Goal: Information Seeking & Learning: Find specific fact

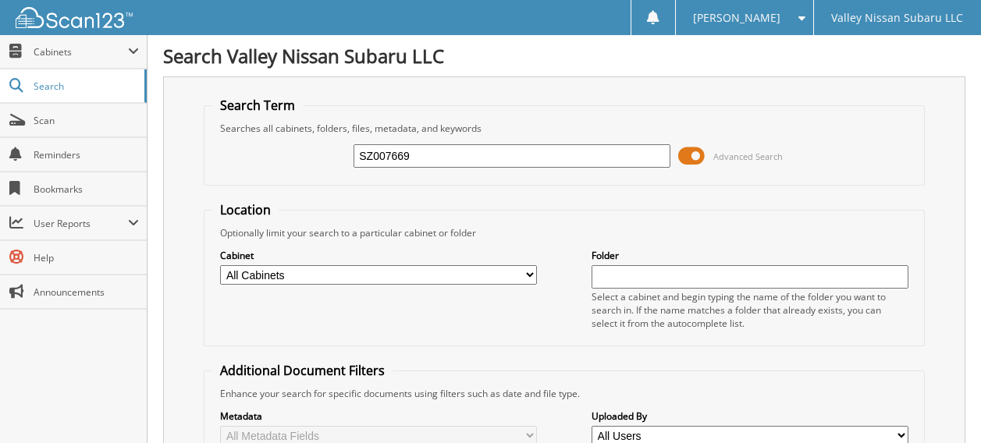
drag, startPoint x: 413, startPoint y: 159, endPoint x: 347, endPoint y: 153, distance: 65.8
click at [347, 153] on div "SZ007669 Advanced Search" at bounding box center [563, 156] width 703 height 42
paste input "[US_VEHICLE_IDENTIFICATION_NUMBER]"
type input "[US_VEHICLE_IDENTIFICATION_NUMBER]"
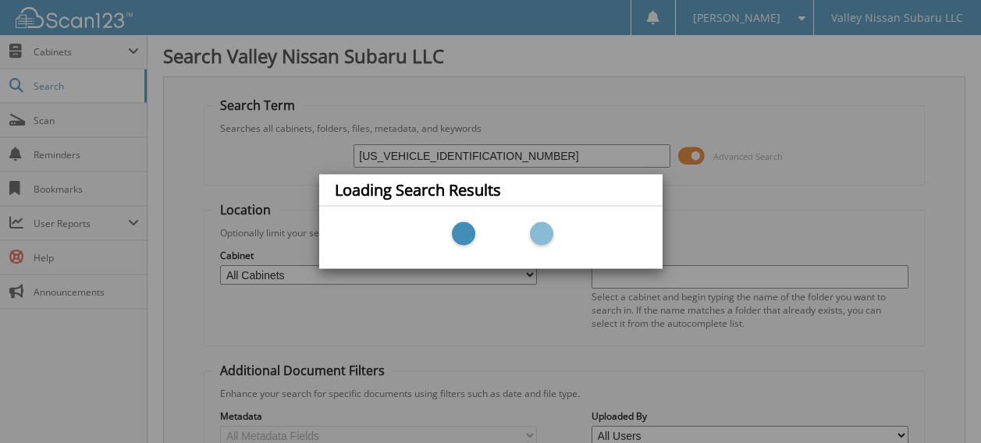
click at [478, 147] on div "Loading Search Results" at bounding box center [490, 221] width 981 height 443
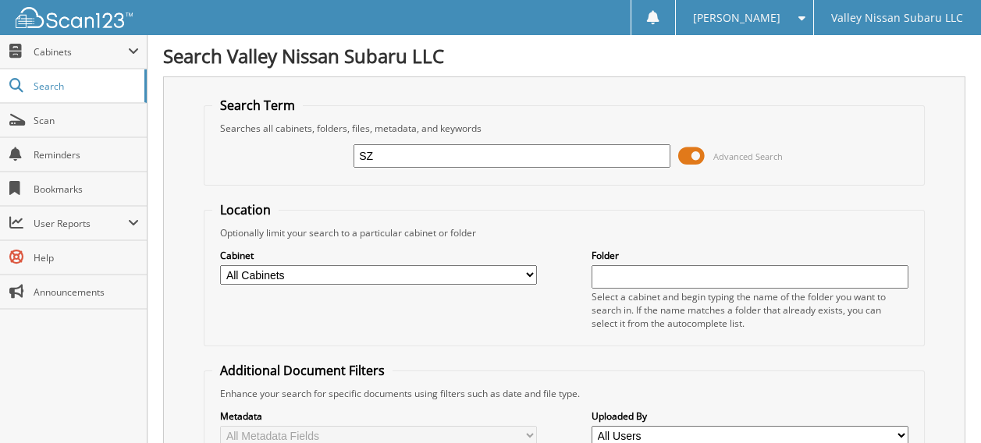
type input "S"
click at [373, 154] on input "text" at bounding box center [512, 155] width 317 height 23
type input "SZ010419"
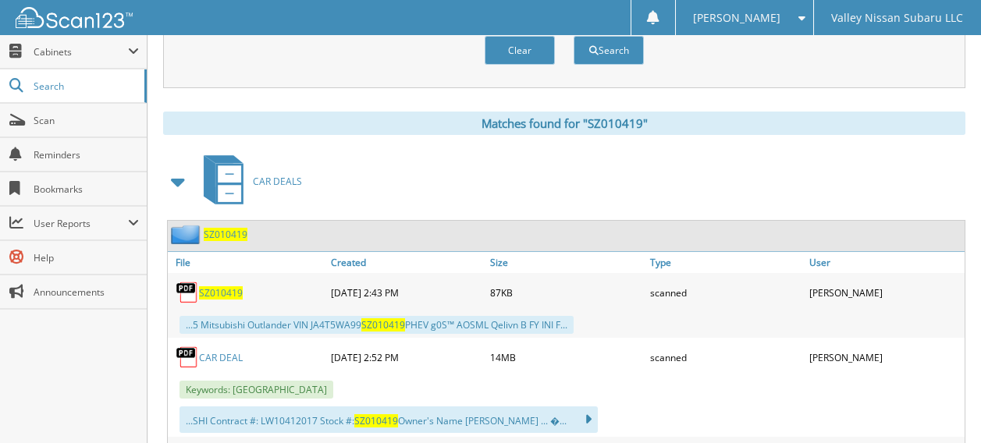
scroll to position [624, 0]
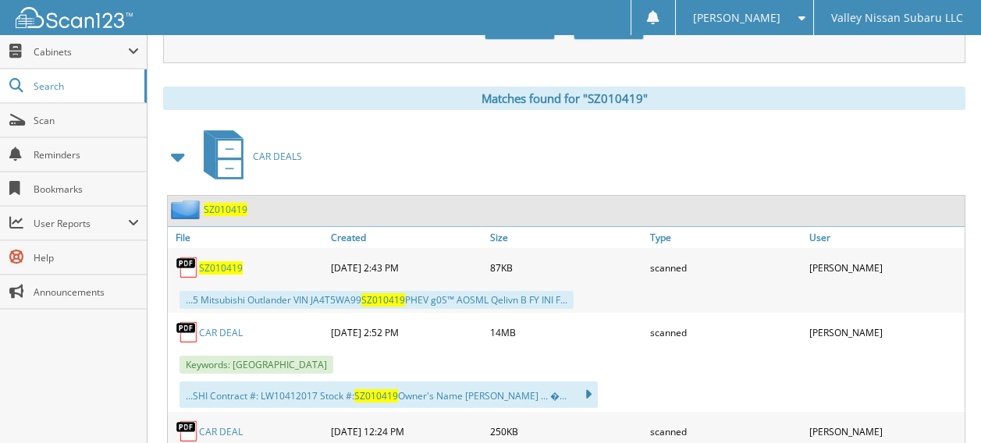
click at [223, 326] on link "CAR DEAL" at bounding box center [221, 332] width 44 height 13
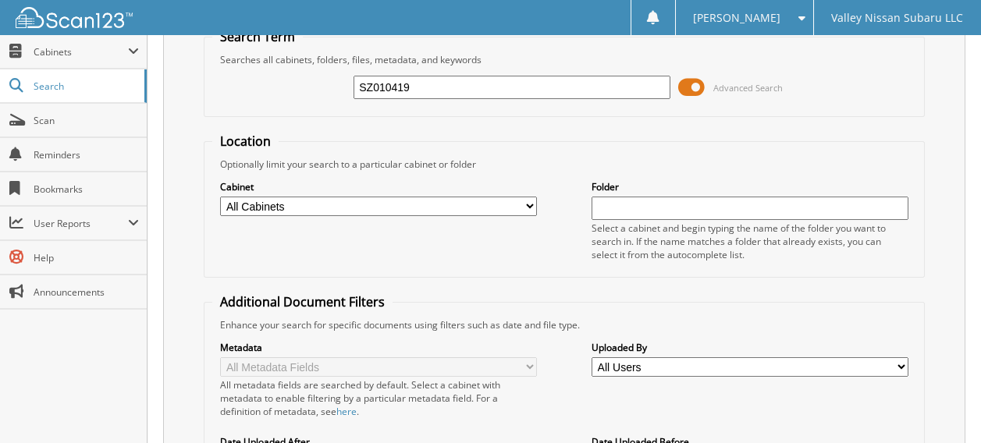
scroll to position [0, 0]
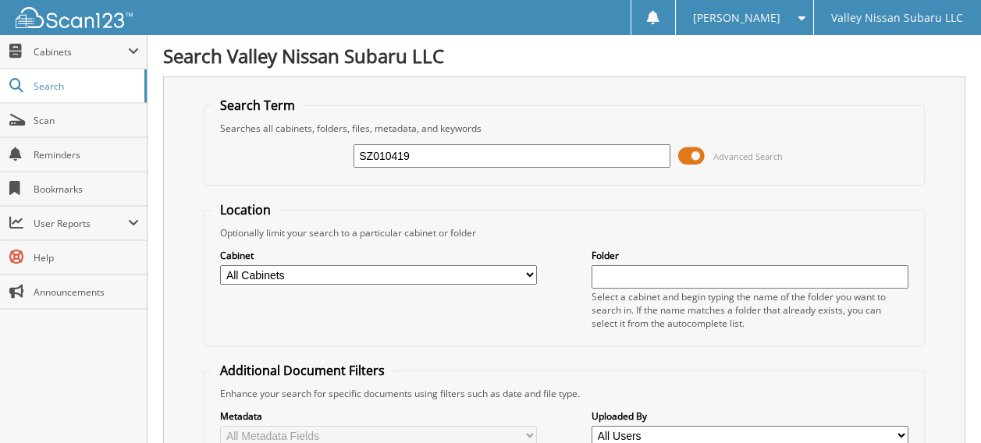
drag, startPoint x: 425, startPoint y: 156, endPoint x: 324, endPoint y: 155, distance: 101.5
click at [324, 155] on div "SZ010419 Advanced Search" at bounding box center [563, 156] width 703 height 42
paste input "SZ036119"
type input "SZ036119"
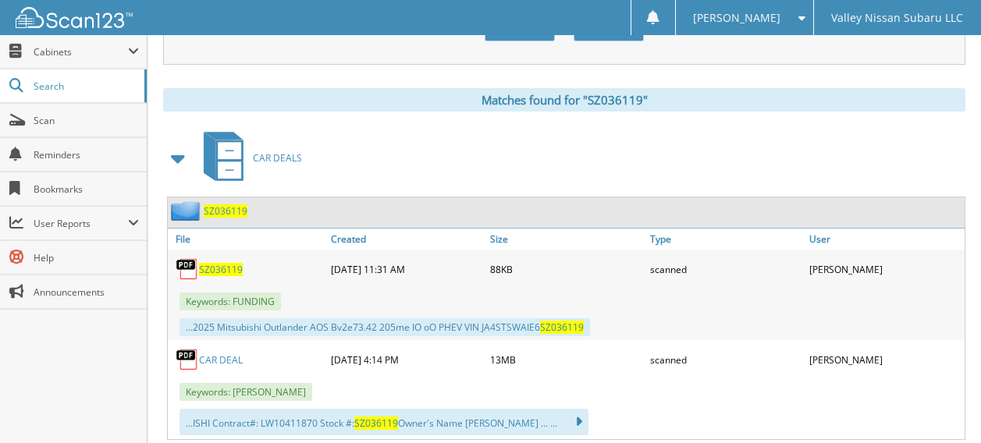
scroll to position [624, 0]
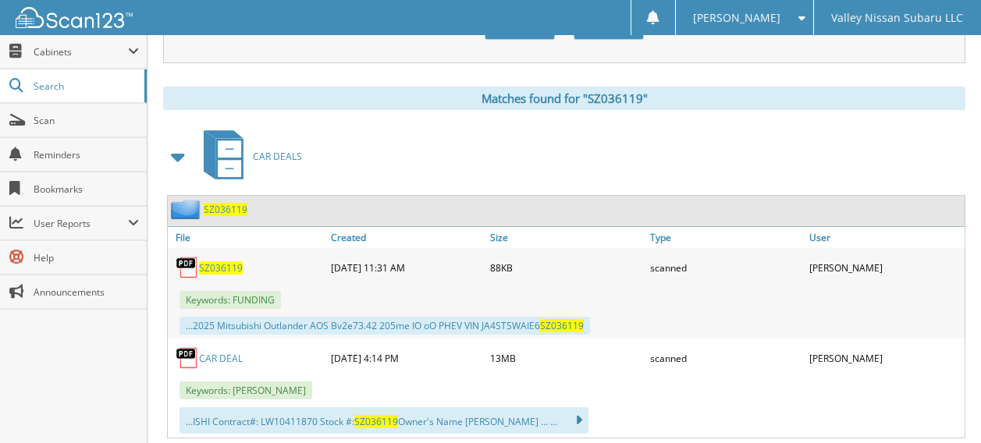
click at [215, 352] on link "CAR DEAL" at bounding box center [221, 358] width 44 height 13
